Goal: Task Accomplishment & Management: Use online tool/utility

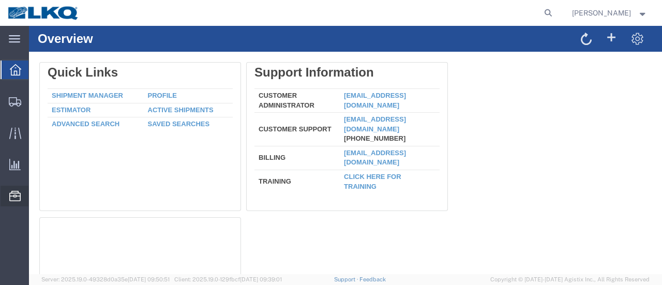
click at [0, 0] on span "Location Appointment" at bounding box center [0, 0] width 0 height 0
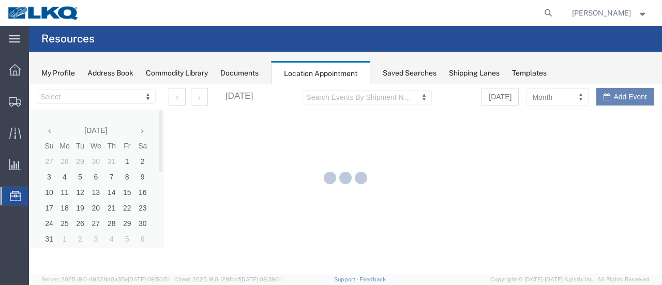
select select "28712"
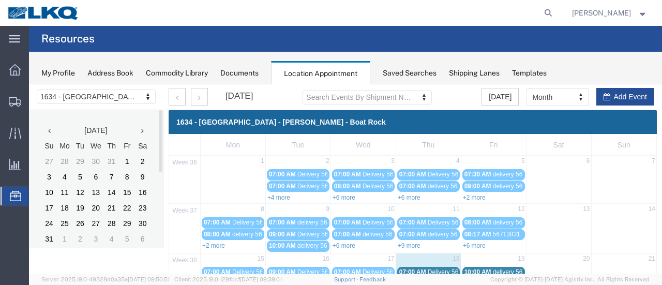
scroll to position [103, 0]
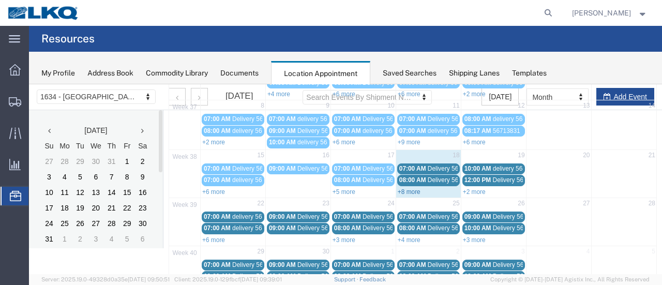
click at [403, 188] on link "+8 more" at bounding box center [409, 191] width 23 height 7
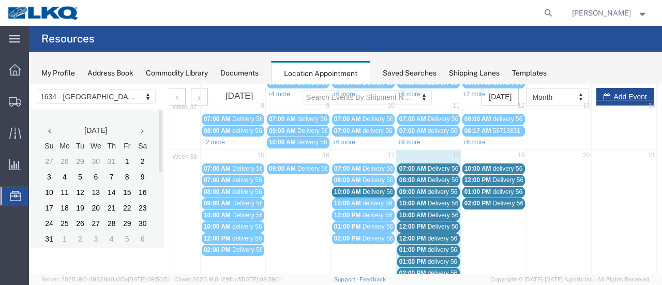
click at [446, 165] on span "Delivery 56481847" at bounding box center [453, 168] width 51 height 7
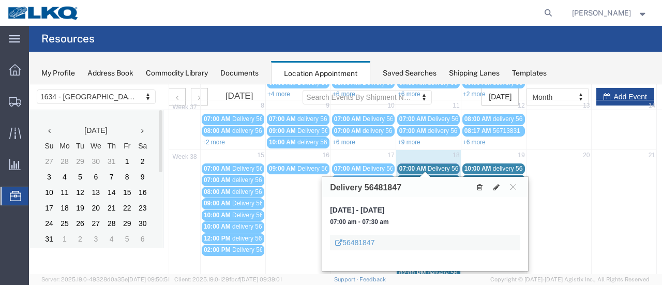
click at [446, 176] on span "Delivery 56481862" at bounding box center [453, 179] width 51 height 7
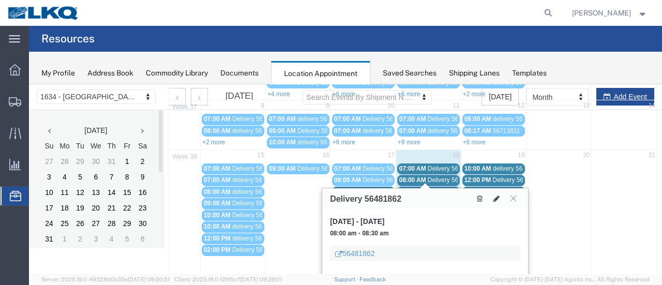
click at [497, 197] on icon at bounding box center [496, 198] width 6 height 7
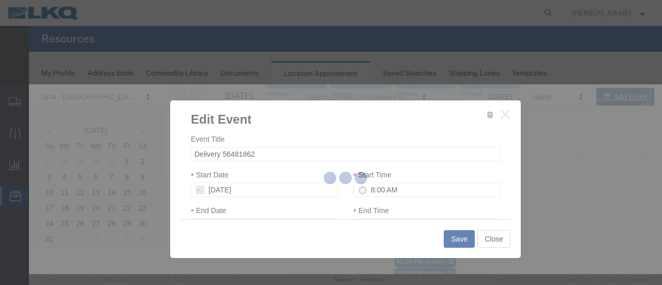
select select
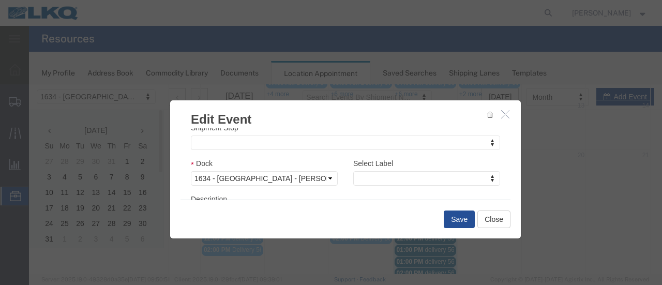
scroll to position [155, 0]
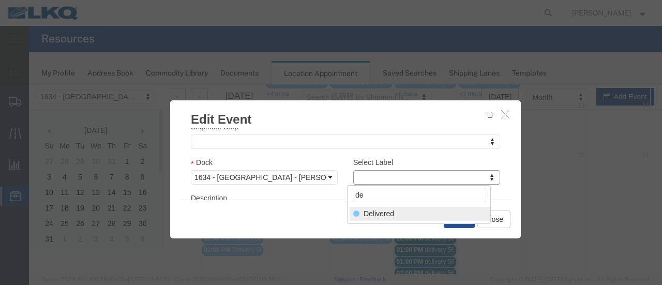
type input "de"
select select "40"
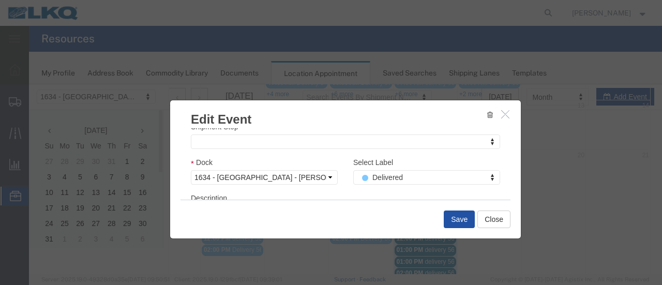
click at [456, 220] on button "Save" at bounding box center [459, 220] width 31 height 18
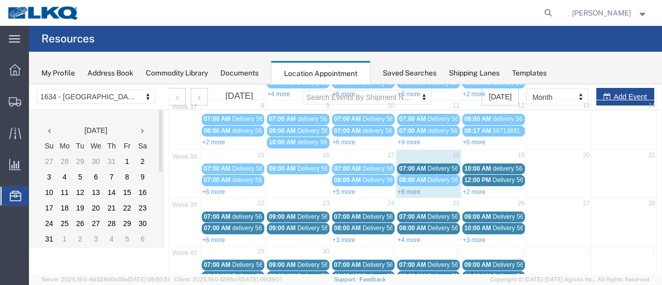
scroll to position [66, 0]
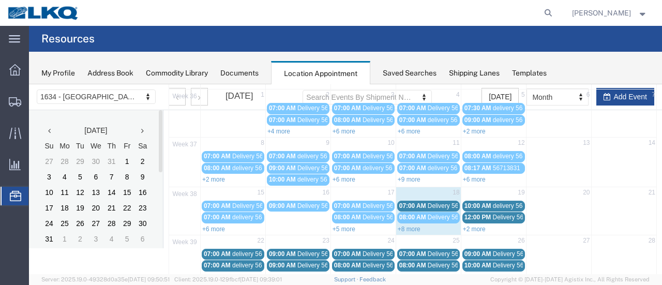
click at [440, 203] on span "Delivery 56481847" at bounding box center [453, 205] width 51 height 7
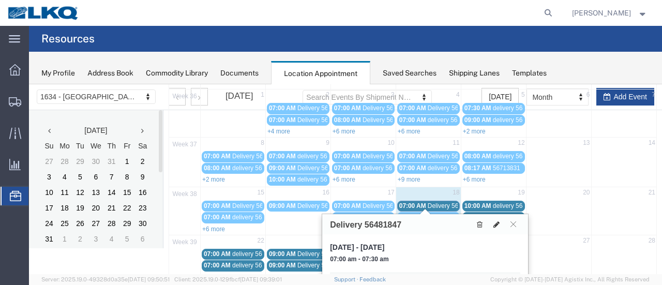
click at [499, 221] on icon at bounding box center [496, 224] width 6 height 7
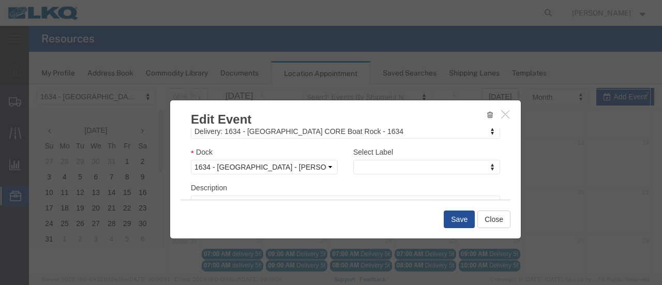
scroll to position [155, 0]
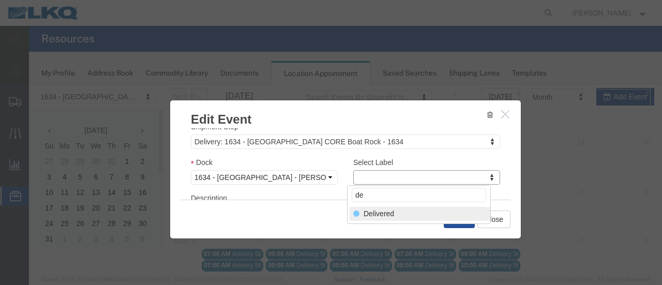
type input "de"
select select "40"
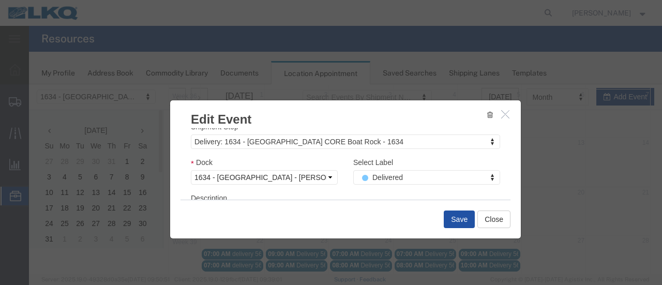
click at [464, 219] on button "Save" at bounding box center [459, 220] width 31 height 18
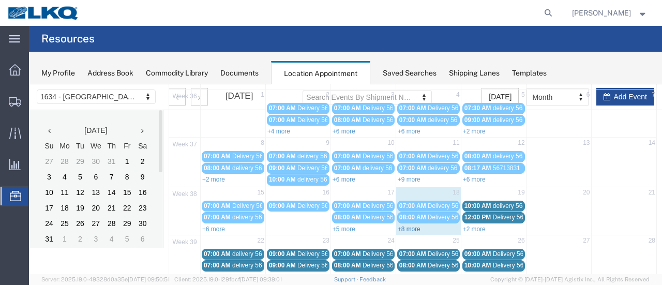
click at [400, 226] on link "+8 more" at bounding box center [409, 229] width 23 height 7
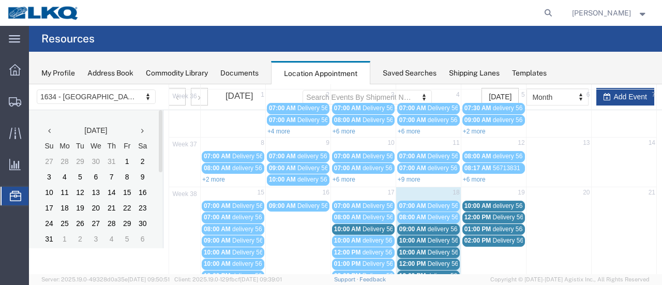
scroll to position [118, 0]
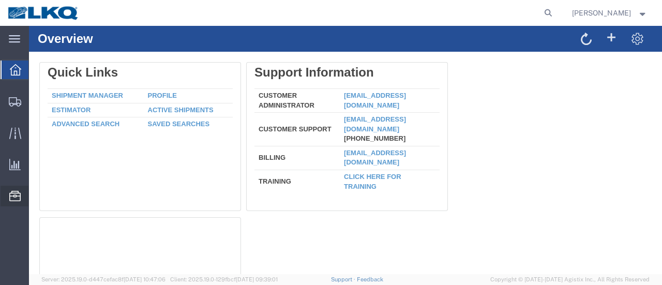
click at [0, 0] on span "Location Appointment" at bounding box center [0, 0] width 0 height 0
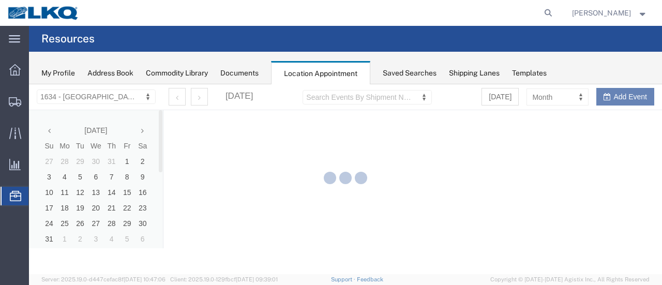
select select "28712"
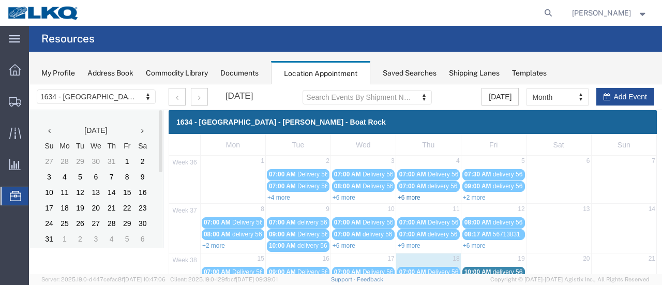
scroll to position [155, 0]
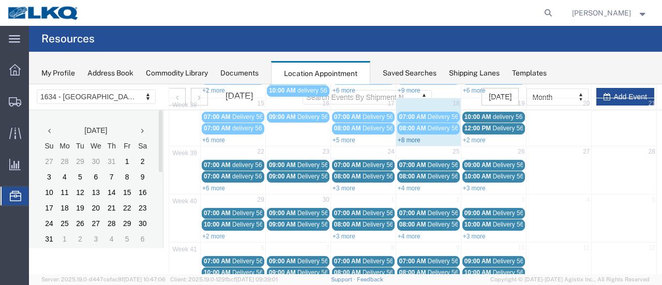
click at [404, 138] on link "+8 more" at bounding box center [409, 140] width 23 height 7
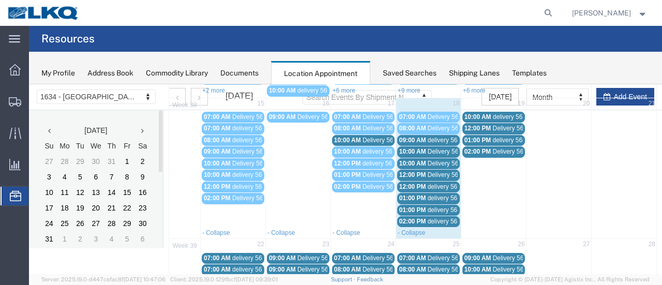
click at [429, 171] on span "Delivery 56481839" at bounding box center [453, 174] width 51 height 7
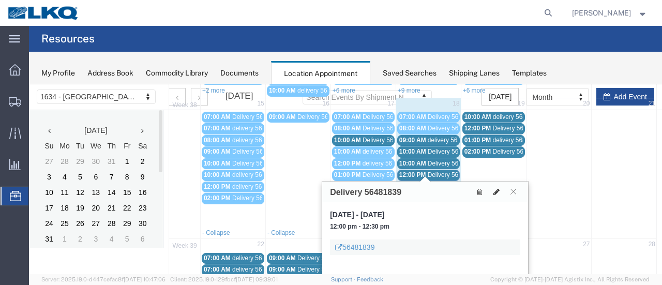
click at [498, 189] on icon at bounding box center [496, 191] width 6 height 7
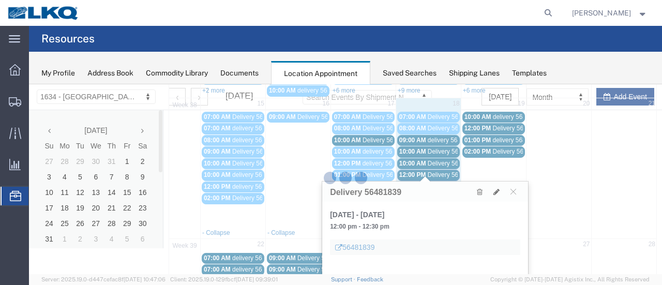
select select "1"
select select
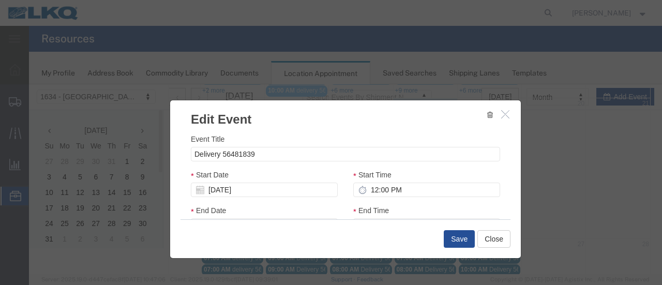
select select
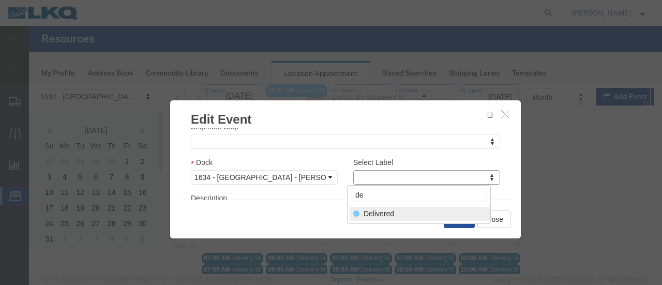
type input "de"
select select "40"
click at [454, 218] on button "Save" at bounding box center [459, 220] width 31 height 18
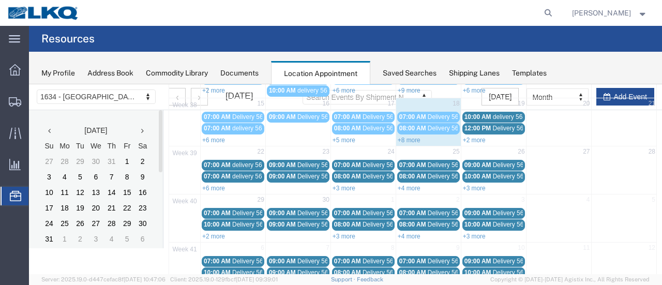
scroll to position [66, 0]
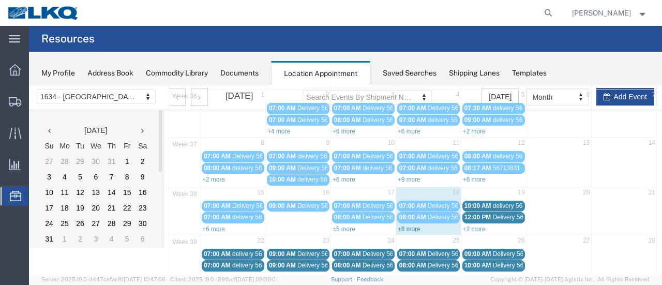
click at [400, 226] on link "+8 more" at bounding box center [409, 229] width 23 height 7
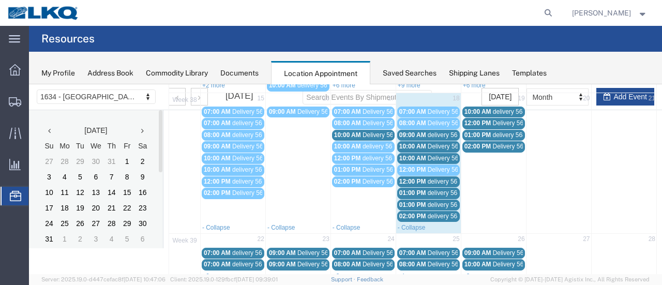
scroll to position [170, 0]
